Goal: Information Seeking & Learning: Check status

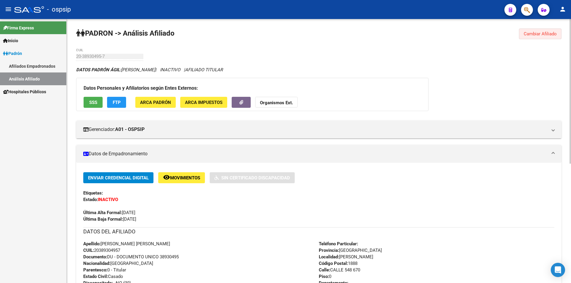
click at [534, 34] on span "Cambiar Afiliado" at bounding box center [539, 33] width 33 height 5
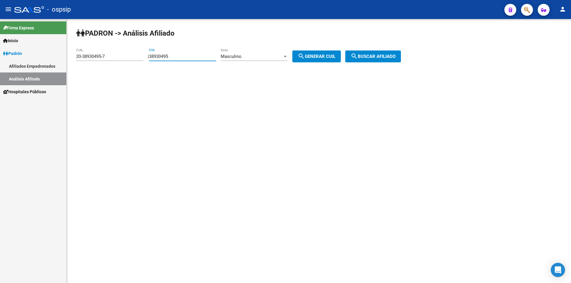
drag, startPoint x: 207, startPoint y: 56, endPoint x: 132, endPoint y: 55, distance: 75.5
click at [132, 58] on app-analisis-afiliado "[PERSON_NAME] -> Análisis Afiliado 20-38930495-7 CUIL | 38930495 DNI Masculino …" at bounding box center [240, 56] width 329 height 5
drag, startPoint x: 110, startPoint y: 57, endPoint x: 43, endPoint y: 59, distance: 67.5
click at [39, 65] on mat-sidenav-container "Firma Express Inicio Calendario SSS Instructivos Contacto OS [PERSON_NAME] Afil…" at bounding box center [285, 151] width 571 height 264
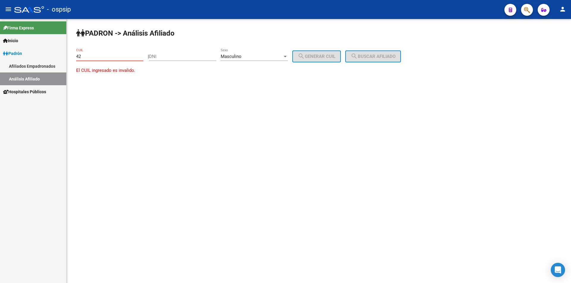
type input "4"
drag, startPoint x: 177, startPoint y: 53, endPoint x: 203, endPoint y: 51, distance: 25.9
click at [177, 53] on div "DNI" at bounding box center [182, 54] width 67 height 13
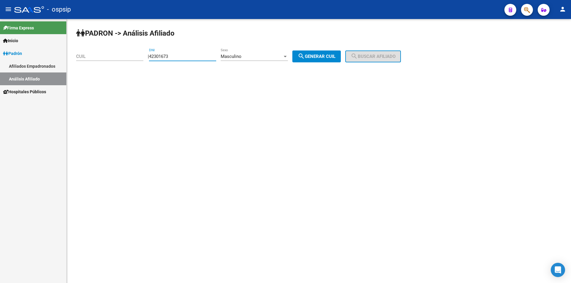
type input "42301673"
click at [312, 55] on span "search Generar CUIL" at bounding box center [317, 56] width 38 height 5
type input "20-42301673-7"
click at [372, 52] on button "search Buscar afiliado" at bounding box center [373, 57] width 56 height 12
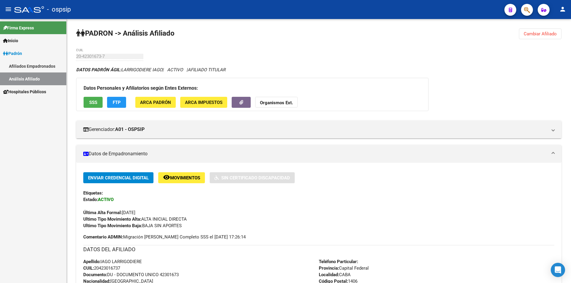
click at [543, 37] on button "Cambiar Afiliado" at bounding box center [540, 34] width 43 height 11
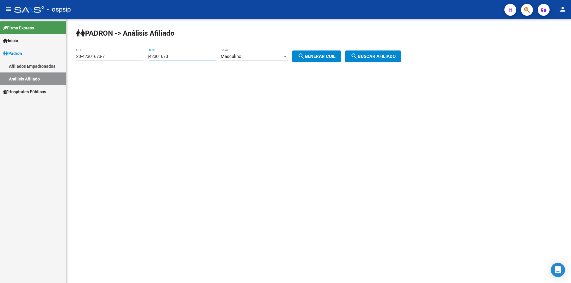
drag, startPoint x: 191, startPoint y: 56, endPoint x: 118, endPoint y: 56, distance: 73.4
click at [118, 56] on app-analisis-afiliado "[PERSON_NAME] -> Análisis Afiliado 20-42301673-7 CUIL | 42301673 DNI Masculino …" at bounding box center [240, 56] width 329 height 5
drag, startPoint x: 116, startPoint y: 56, endPoint x: 36, endPoint y: 53, distance: 79.7
click at [37, 55] on mat-sidenav-container "Firma Express Inicio Calendario SSS Instructivos Contacto OS [PERSON_NAME] Afil…" at bounding box center [285, 151] width 571 height 264
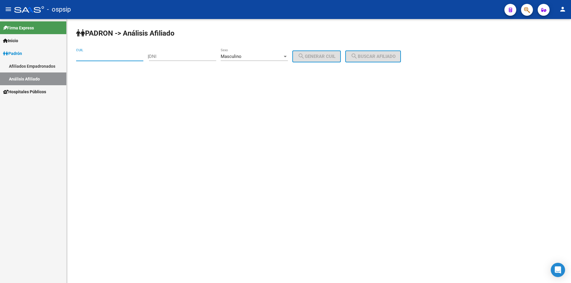
click at [172, 51] on div "DNI" at bounding box center [182, 54] width 67 height 13
drag, startPoint x: 193, startPoint y: 56, endPoint x: 218, endPoint y: 52, distance: 25.1
click at [193, 56] on input "DNI" at bounding box center [182, 56] width 67 height 5
click at [244, 49] on div "Masculino Sexo" at bounding box center [254, 54] width 67 height 13
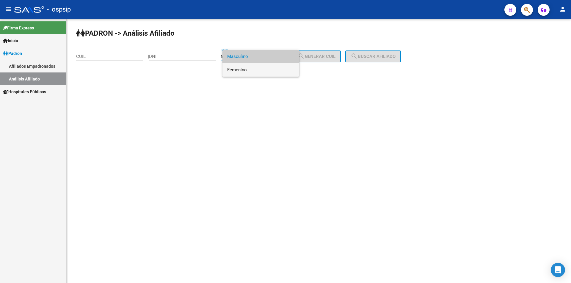
click at [245, 70] on span "Femenino" at bounding box center [260, 69] width 67 height 13
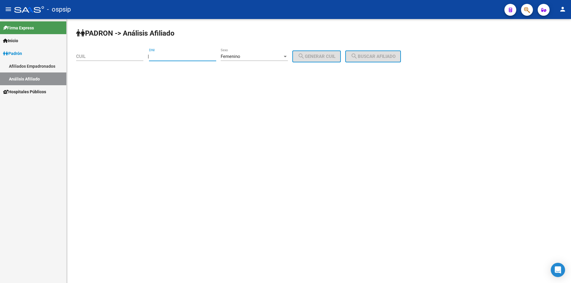
click at [207, 58] on input "DNI" at bounding box center [182, 56] width 67 height 5
type input "37049548"
click at [305, 55] on mat-icon "search" at bounding box center [301, 56] width 7 height 7
type input "27-37049548-9"
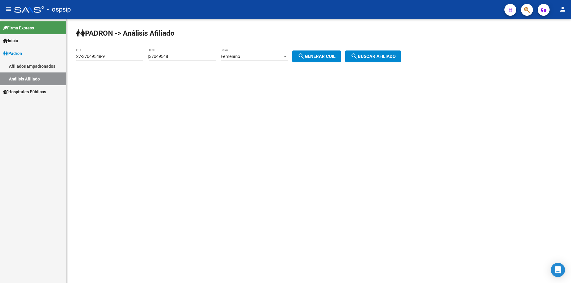
click at [385, 56] on span "search Buscar afiliado" at bounding box center [372, 56] width 45 height 5
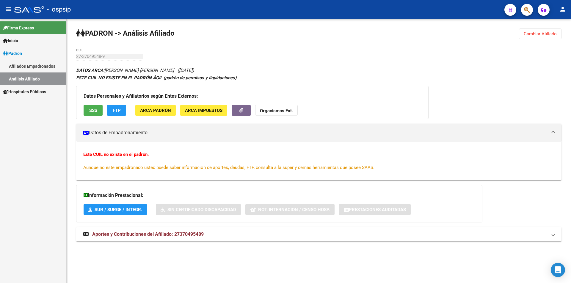
click at [540, 35] on span "Cambiar Afiliado" at bounding box center [539, 33] width 33 height 5
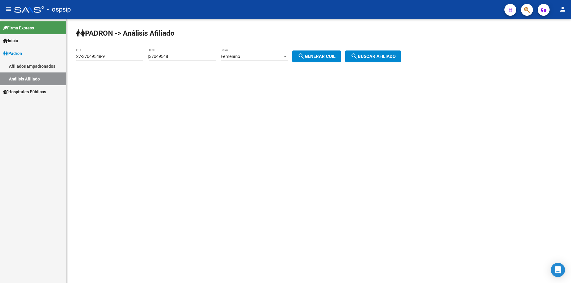
click at [235, 49] on div "Femenino Sexo" at bounding box center [254, 54] width 67 height 13
click at [242, 54] on span "Femenino" at bounding box center [260, 56] width 67 height 13
click at [243, 44] on div "PADRON -> Análisis Afiliado 27-37049548-9 CUIL | 37049548 DNI Femenino Sexo sea…" at bounding box center [319, 50] width 504 height 62
click at [240, 54] on span "Femenino" at bounding box center [231, 56] width 20 height 5
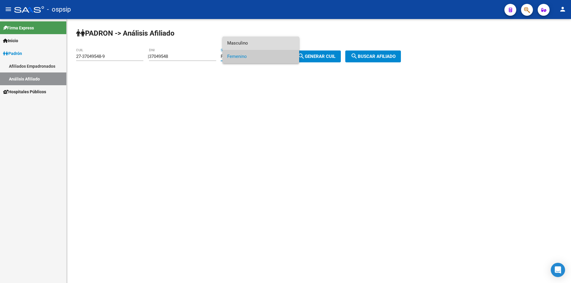
drag, startPoint x: 244, startPoint y: 46, endPoint x: 240, endPoint y: 45, distance: 3.9
click at [244, 45] on span "Masculino" at bounding box center [260, 43] width 67 height 13
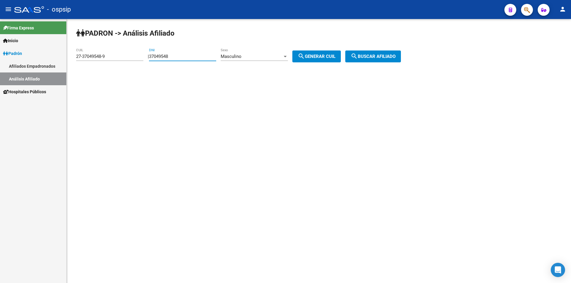
drag, startPoint x: 197, startPoint y: 55, endPoint x: 158, endPoint y: 67, distance: 40.5
click at [158, 67] on div "[PERSON_NAME] -> Análisis Afiliado 27-37049548-9 CUIL | 37049548 DNI Masculino …" at bounding box center [319, 50] width 504 height 62
type input "3"
drag, startPoint x: 108, startPoint y: 56, endPoint x: 68, endPoint y: 49, distance: 40.4
click at [48, 58] on mat-sidenav-container "Firma Express Inicio Calendario SSS Instructivos Contacto OS [PERSON_NAME] Afil…" at bounding box center [285, 151] width 571 height 264
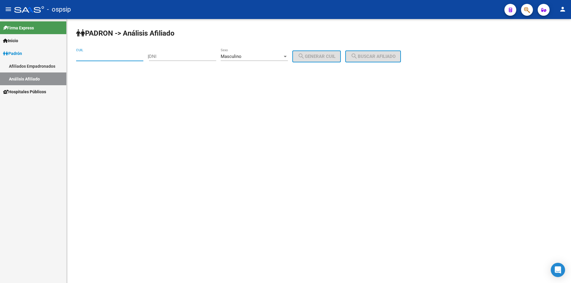
click at [340, 14] on div "- ospsip" at bounding box center [256, 9] width 485 height 13
click at [181, 55] on input "DNI" at bounding box center [182, 56] width 67 height 5
type input "24028171"
drag, startPoint x: 320, startPoint y: 59, endPoint x: 334, endPoint y: 57, distance: 13.5
click at [325, 58] on button "search Generar CUIL" at bounding box center [316, 57] width 48 height 12
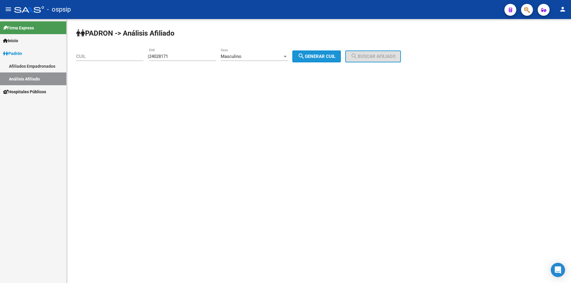
type input "20-24028171-7"
click at [387, 55] on span "search Buscar afiliado" at bounding box center [372, 56] width 45 height 5
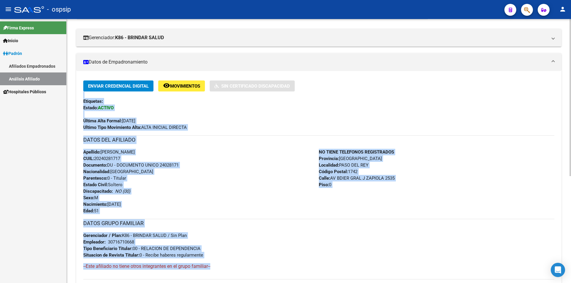
scroll to position [89, 0]
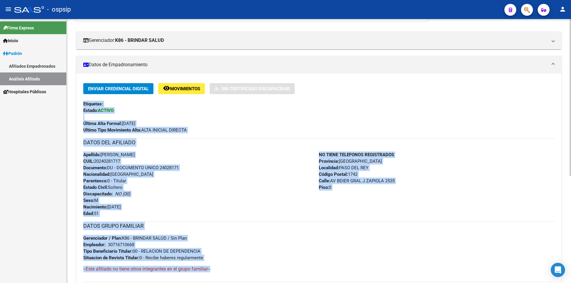
drag, startPoint x: 212, startPoint y: 207, endPoint x: 81, endPoint y: 104, distance: 166.6
click at [81, 104] on div "Enviar Credencial Digital remove_red_eye Movimientos Sin Certificado Discapacid…" at bounding box center [318, 185] width 485 height 204
click at [110, 107] on div "Etiquetas:" at bounding box center [318, 104] width 471 height 7
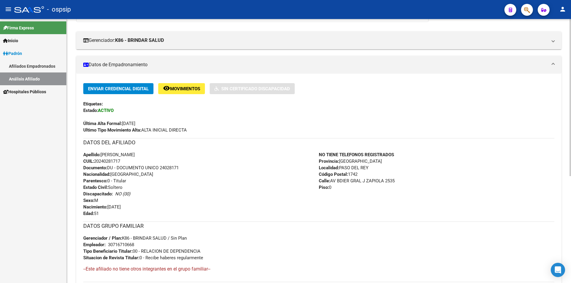
click at [124, 110] on div "Enviar Credencial Digital remove_red_eye Movimientos Sin Certificado Discapacid…" at bounding box center [318, 108] width 471 height 50
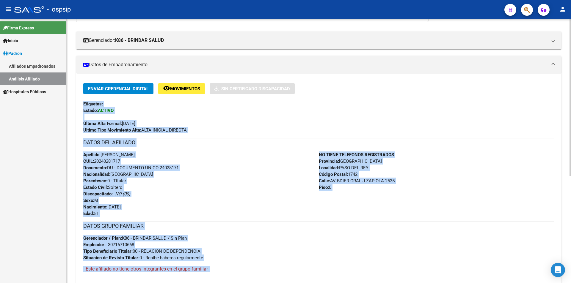
drag, startPoint x: 89, startPoint y: 106, endPoint x: 364, endPoint y: 257, distance: 314.0
click at [370, 265] on div "Enviar Credencial Digital remove_red_eye Movimientos Sin Certificado Discapacid…" at bounding box center [318, 185] width 485 height 204
click at [290, 236] on div "DATOS GRUPO FAMILIAR Gerenciador / Plan: K86 - BRINDAR SALUD / Sin Plan Emplead…" at bounding box center [318, 242] width 471 height 40
click at [203, 219] on div "Enviar Credencial Digital remove_red_eye Movimientos Sin Certificado Discapacid…" at bounding box center [318, 182] width 471 height 199
drag, startPoint x: 210, startPoint y: 264, endPoint x: 79, endPoint y: 144, distance: 177.6
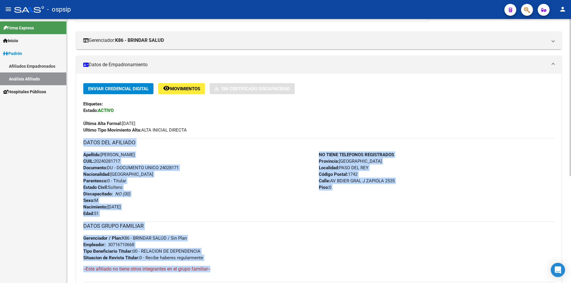
click at [79, 144] on div "Enviar Credencial Digital remove_red_eye Movimientos Sin Certificado Discapacid…" at bounding box center [318, 185] width 485 height 204
click at [226, 182] on div "Apellido: [PERSON_NAME]: 20240281717 Documento: DU - DOCUMENTO UNICO 24028171 N…" at bounding box center [200, 184] width 235 height 65
drag, startPoint x: 83, startPoint y: 154, endPoint x: 389, endPoint y: 270, distance: 327.1
click at [389, 270] on div "Enviar Credencial Digital remove_red_eye Movimientos Sin Certificado Discapacid…" at bounding box center [318, 182] width 471 height 199
click at [372, 249] on div "DATOS GRUPO FAMILIAR Gerenciador / Plan: K86 - BRINDAR SALUD / Sin Plan Emplead…" at bounding box center [318, 242] width 471 height 40
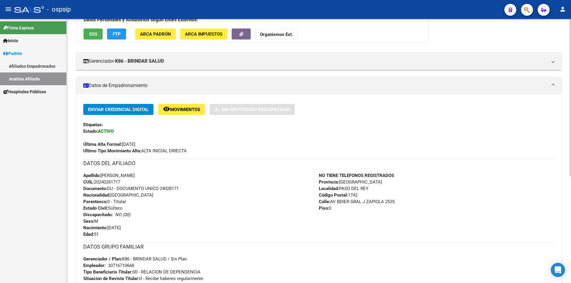
scroll to position [0, 0]
